Goal: Register for event/course

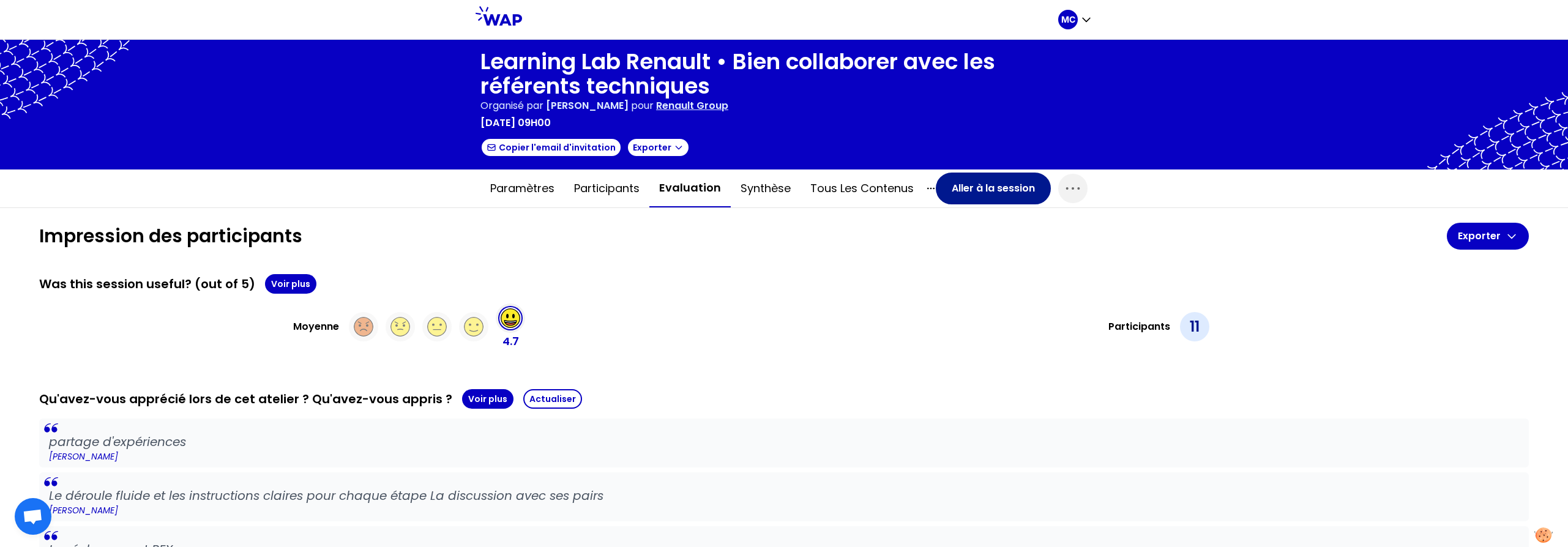
click at [982, 194] on button "Aller à la session" at bounding box center [993, 189] width 115 height 32
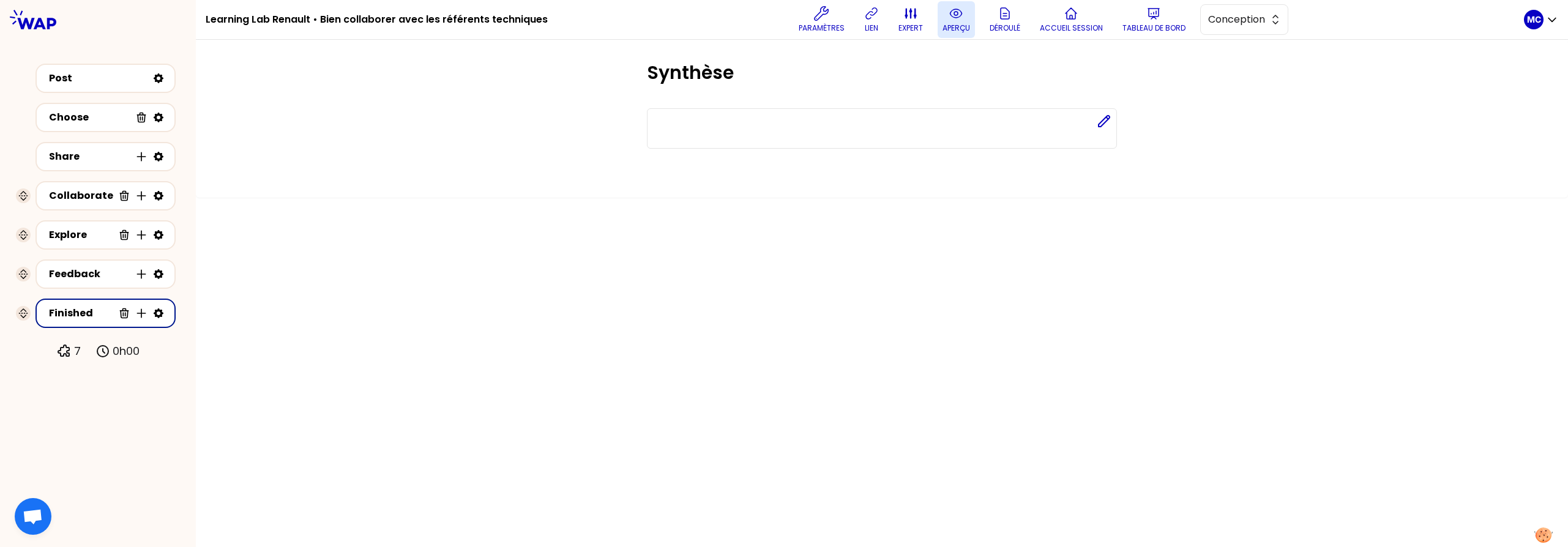
click at [957, 29] on p "aperçu" at bounding box center [957, 28] width 28 height 10
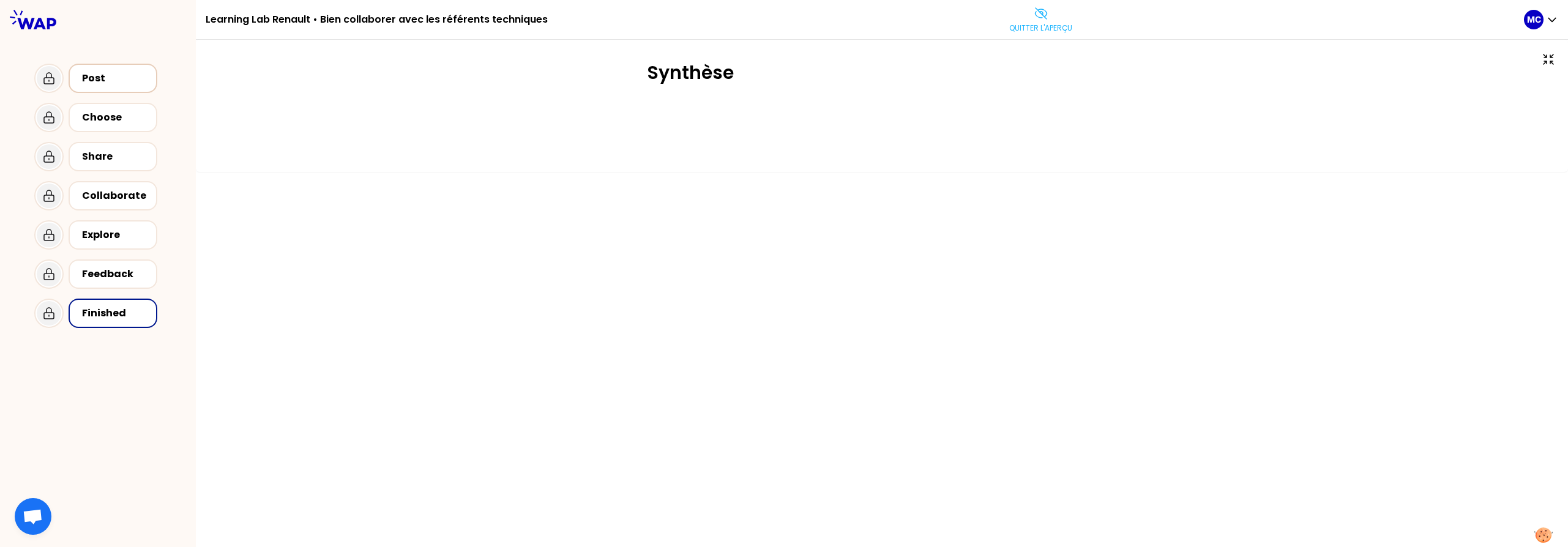
click at [95, 74] on div "Post" at bounding box center [114, 78] width 64 height 15
